Goal: Task Accomplishment & Management: Manage account settings

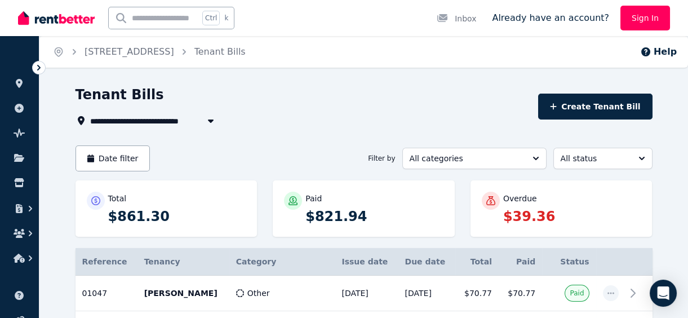
click at [639, 17] on link "Sign In" at bounding box center [646, 18] width 50 height 25
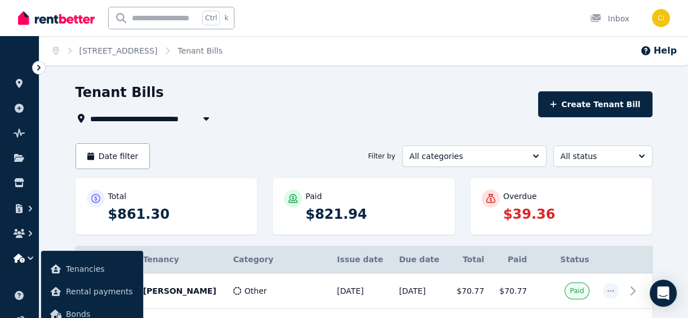
click at [202, 114] on icon "button" at bounding box center [206, 118] width 11 height 9
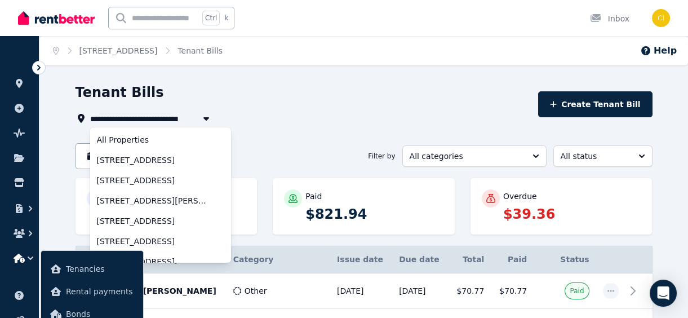
scroll to position [29, 0]
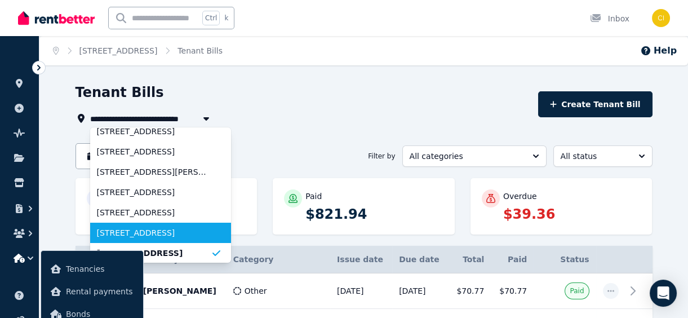
click at [173, 229] on span "6 Mountview Crescent, Gatton" at bounding box center [154, 232] width 114 height 11
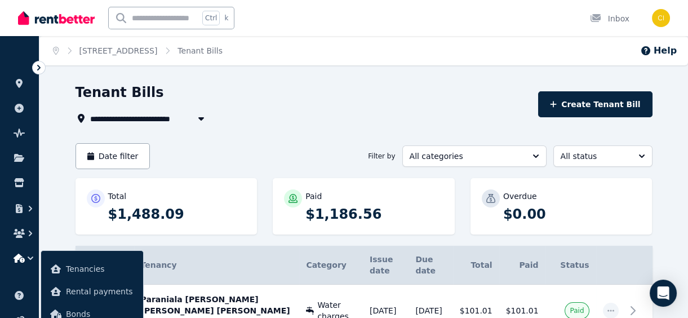
click at [179, 115] on span "6 Mountview Crescent, Gatton" at bounding box center [137, 119] width 94 height 14
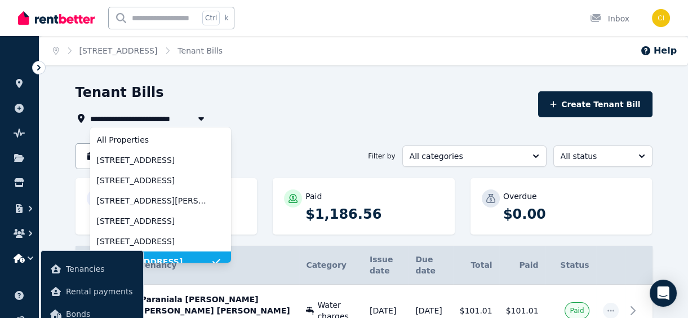
scroll to position [9, 0]
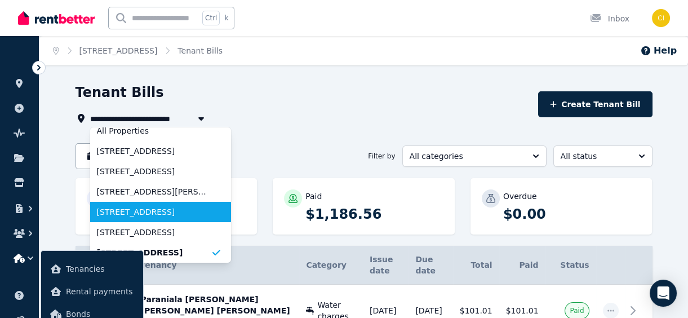
click at [180, 213] on span "38 Bauhinia Street, Gatton" at bounding box center [154, 211] width 114 height 11
type input "**********"
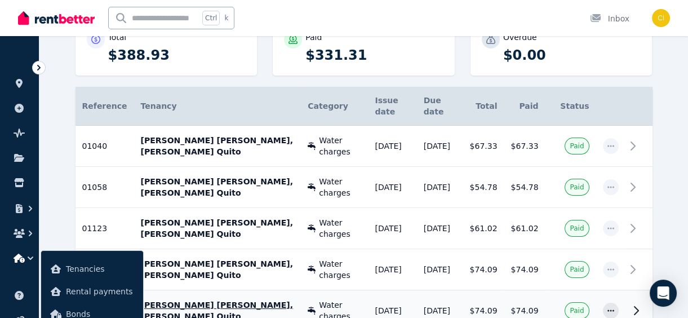
scroll to position [262, 0]
